Goal: Find specific page/section: Find specific page/section

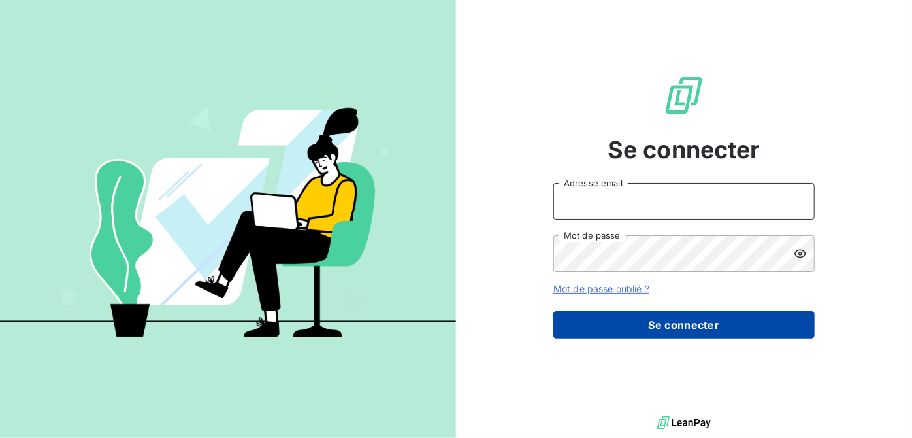
type input "[PERSON_NAME][EMAIL_ADDRESS][DOMAIN_NAME]"
click at [669, 322] on button "Se connecter" at bounding box center [683, 324] width 261 height 27
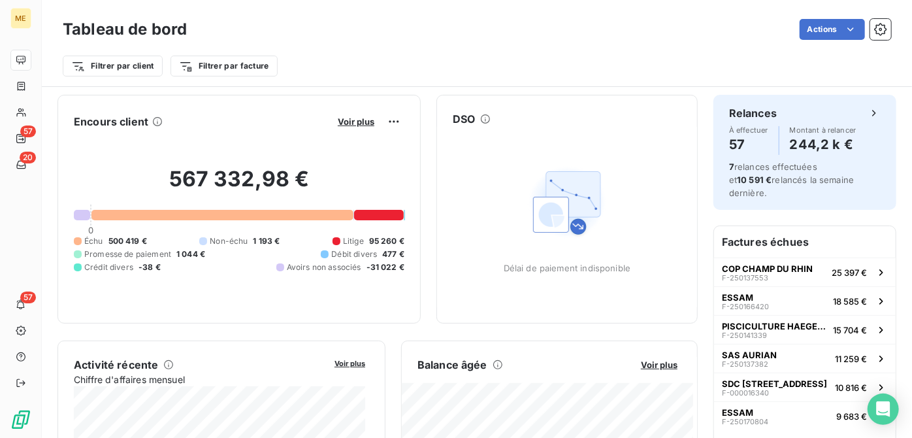
click at [843, 27] on html "ME 57 20 57 Tableau de bord Actions Filtrer par client Filtrer par facture Enco…" at bounding box center [456, 219] width 912 height 438
click at [270, 72] on html "ME 57 20 57 Tableau de bord Actions Filtrer par client Filtrer par facture Enco…" at bounding box center [456, 219] width 912 height 438
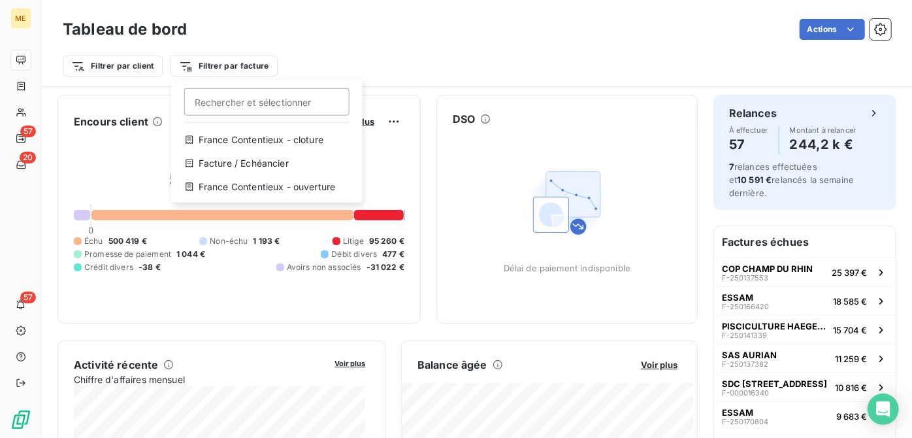
click at [261, 98] on input "Rechercher et sélectionner" at bounding box center [266, 101] width 165 height 27
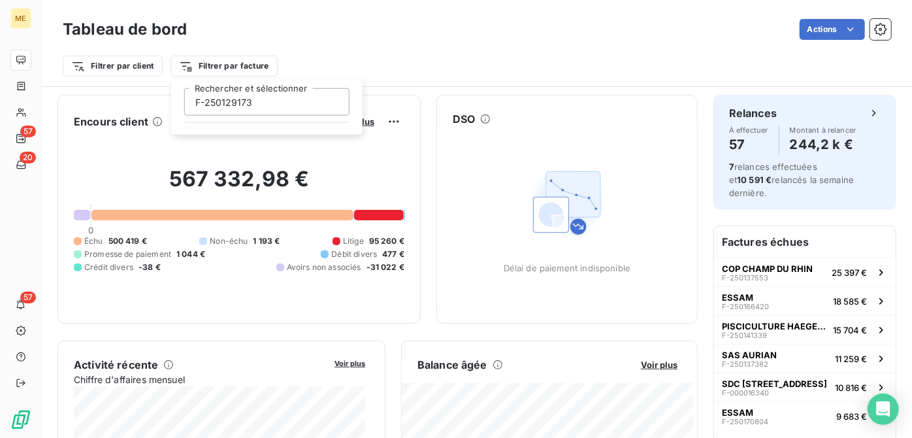
type input "F-250129173"
click at [265, 101] on input "F-250129173" at bounding box center [266, 101] width 165 height 27
click at [332, 46] on html "ME 57 20 57 Tableau de bord Actions Filtrer par client Filtrer par facture Enco…" at bounding box center [456, 219] width 912 height 438
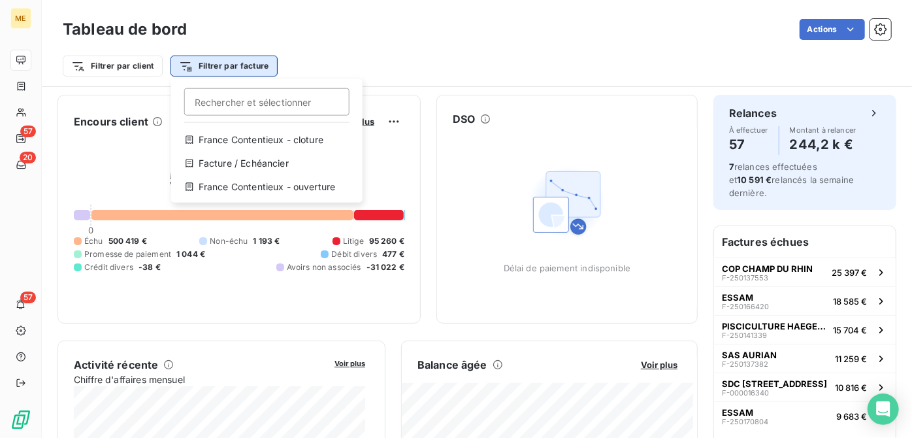
click at [187, 67] on html "ME 57 20 57 Tableau de bord Actions Filtrer par client Filtrer par facture Rech…" at bounding box center [456, 219] width 912 height 438
click at [216, 110] on input "Rechercher et sélectionner" at bounding box center [266, 101] width 165 height 27
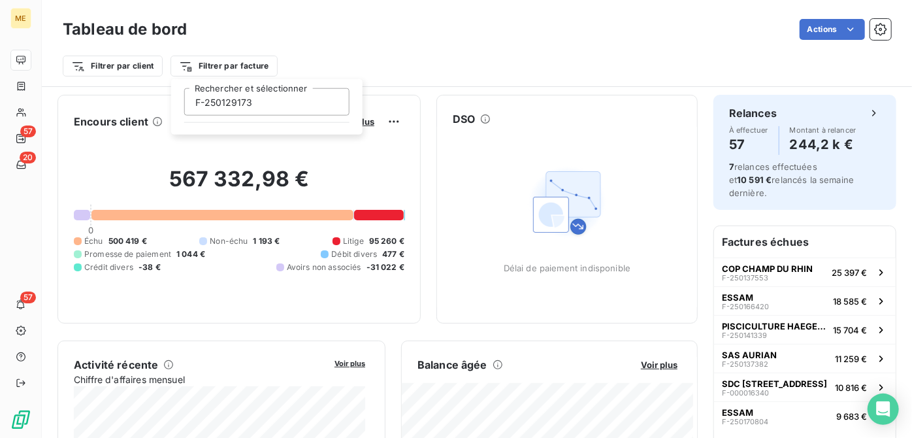
type input "F-250129173"
click at [411, 120] on html "ME 57 20 57 Tableau de bord Actions Filtrer par client Filtrer par facture F-25…" at bounding box center [456, 219] width 912 height 438
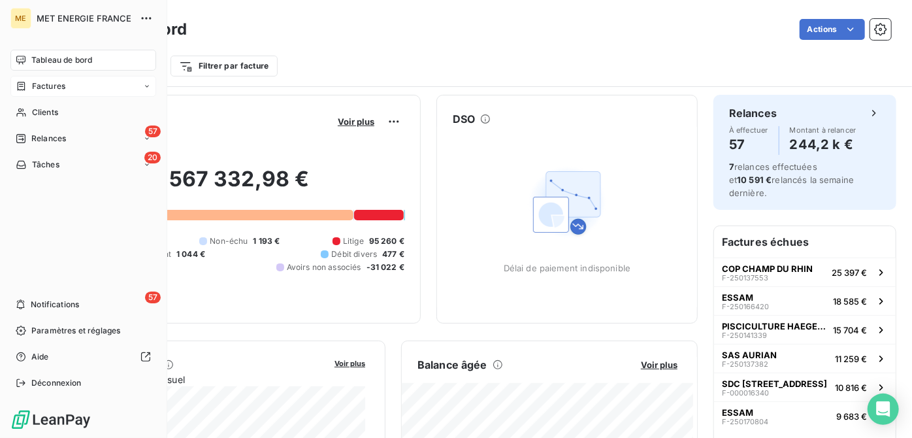
click at [38, 85] on span "Factures" at bounding box center [48, 86] width 33 height 12
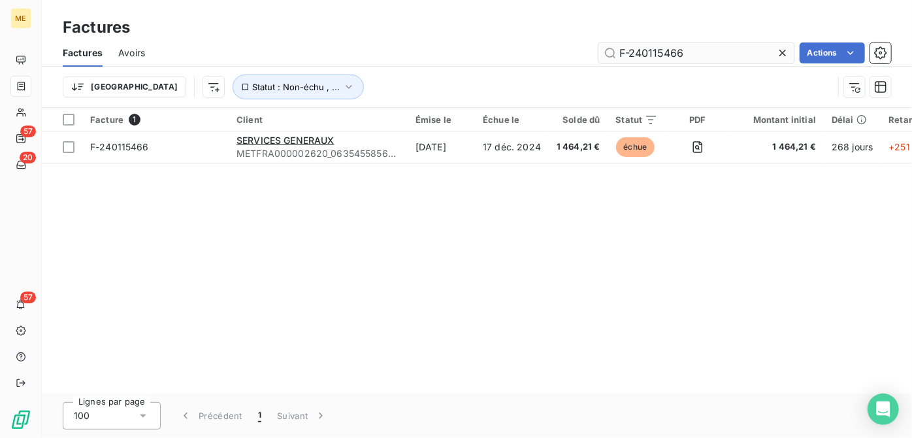
click at [649, 52] on input "F-240115466" at bounding box center [696, 52] width 196 height 21
type input "F-F-250129173"
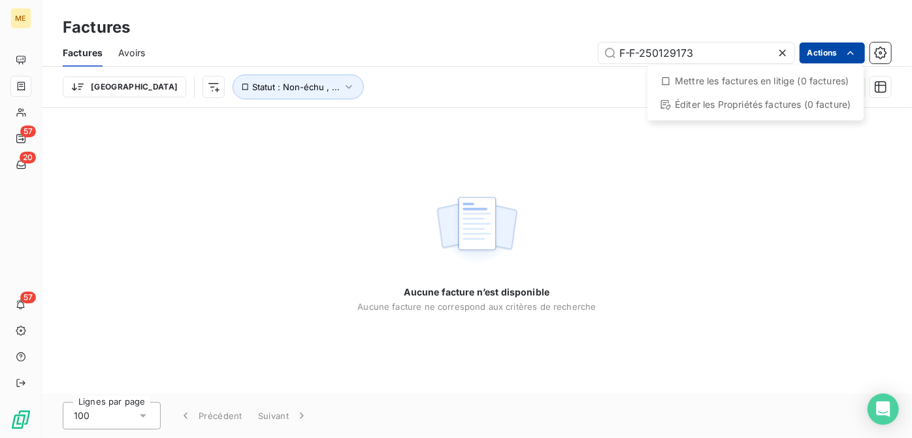
click at [841, 52] on html "ME 57 20 57 Factures Factures Avoirs F-F-250129173 Actions Mettre les factures …" at bounding box center [456, 219] width 912 height 438
click at [816, 52] on html "ME 57 20 57 Factures Factures Avoirs F-F-250129173 Actions Mettre les factures …" at bounding box center [456, 219] width 912 height 438
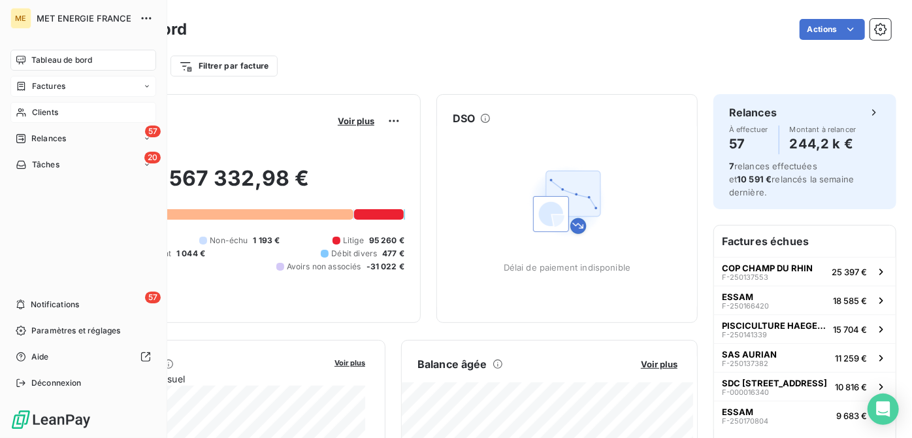
click at [37, 106] on span "Clients" at bounding box center [45, 112] width 26 height 12
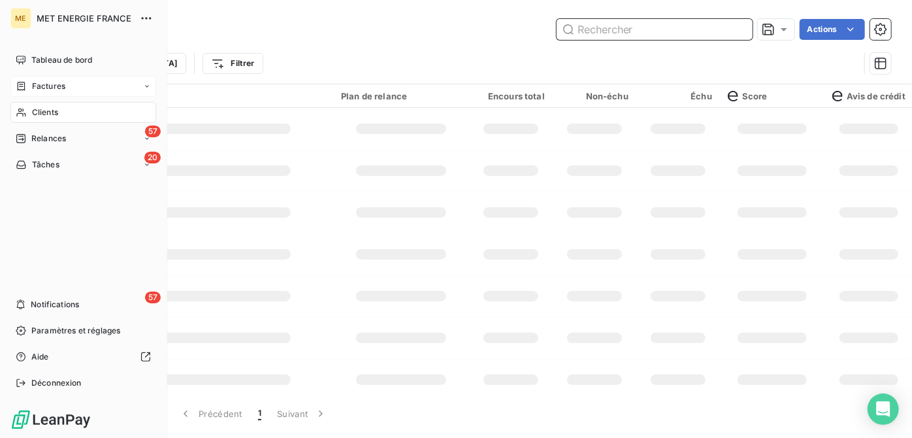
click at [653, 25] on input "text" at bounding box center [654, 29] width 196 height 21
paste input "METFRA000008247"
type input "METFRA000008247"
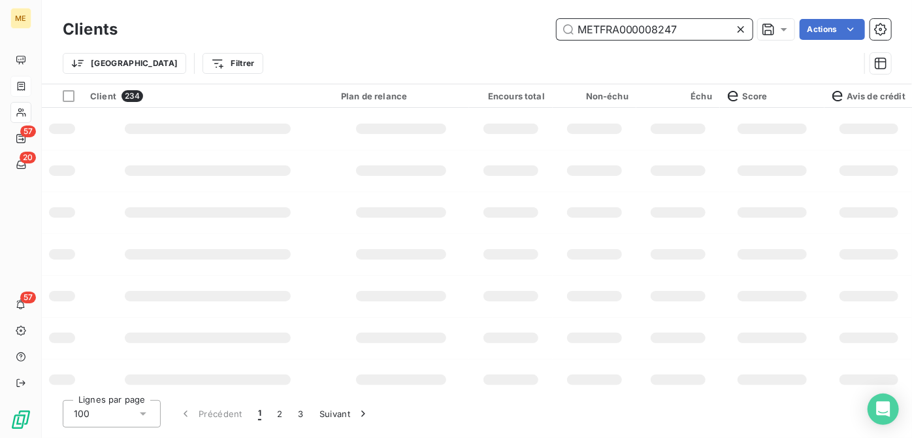
click at [653, 25] on input "METFRA000008247" at bounding box center [654, 29] width 196 height 21
